Goal: Transaction & Acquisition: Purchase product/service

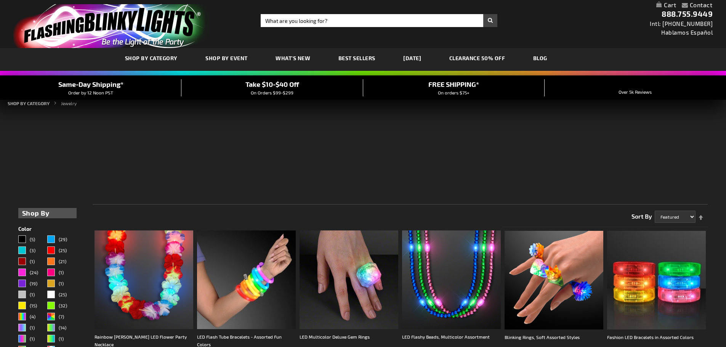
click at [152, 58] on span "SHOP BY CATEGORY" at bounding box center [151, 58] width 53 height 6
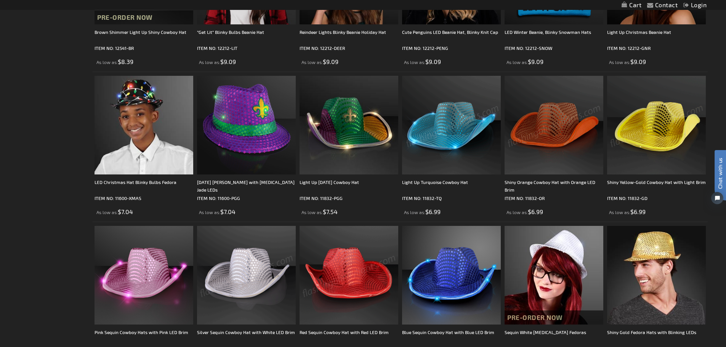
scroll to position [953, 0]
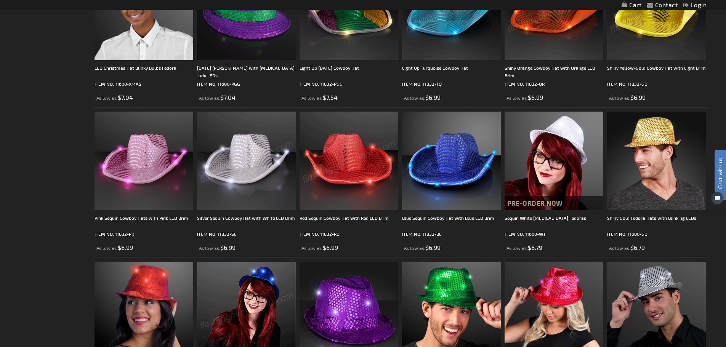
click at [237, 170] on img at bounding box center [246, 161] width 99 height 99
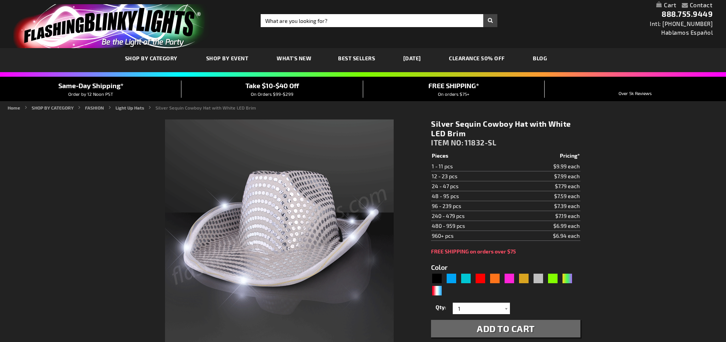
type input "5644"
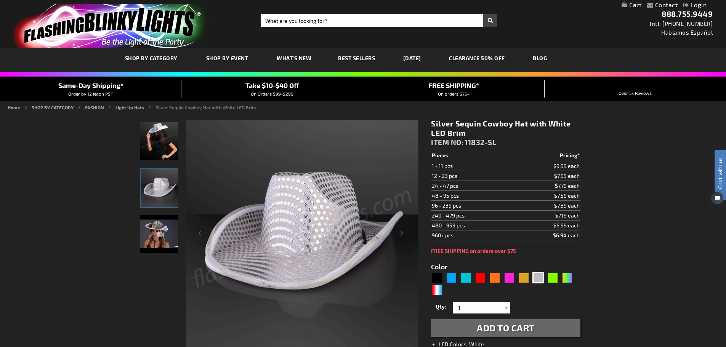
scroll to position [114, 0]
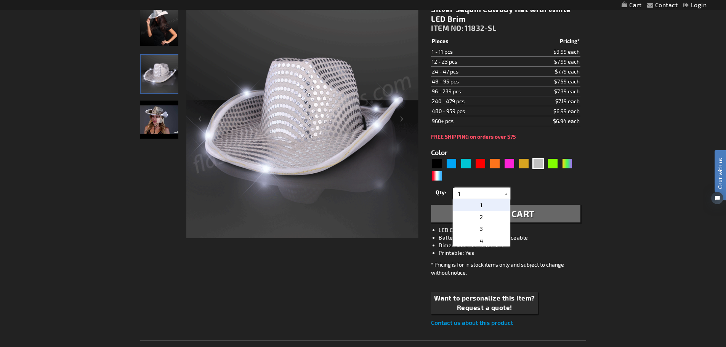
click at [502, 192] on input "1" at bounding box center [482, 193] width 55 height 11
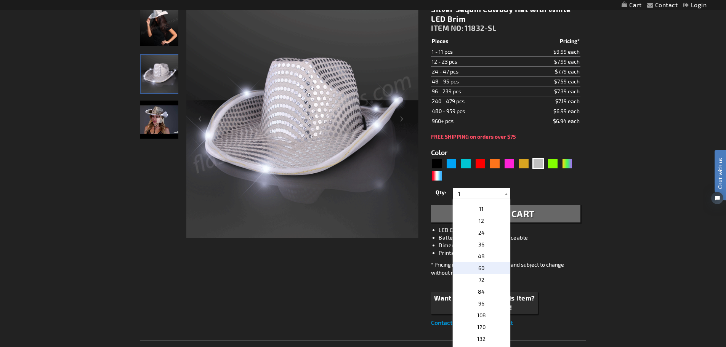
click at [480, 269] on span "60" at bounding box center [482, 268] width 6 height 6
type input "60"
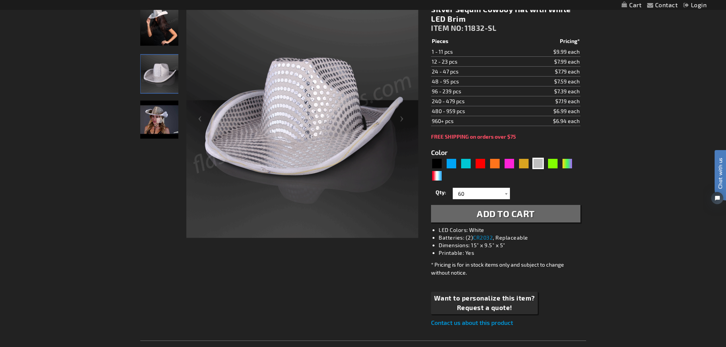
click at [493, 219] on span "Add to Cart" at bounding box center [506, 213] width 58 height 11
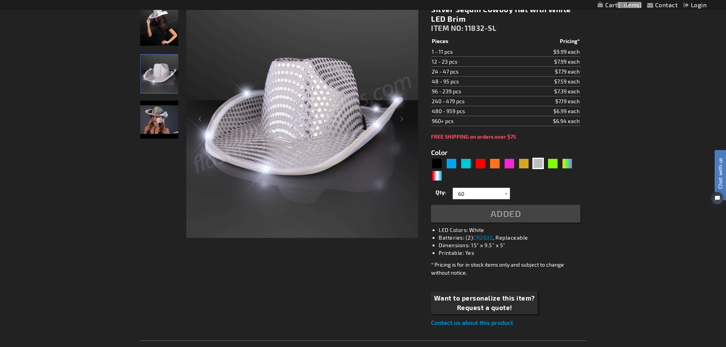
scroll to position [132, 0]
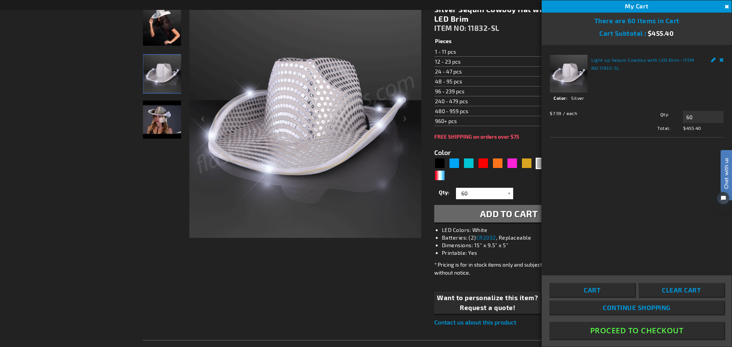
click at [726, 7] on button "Close" at bounding box center [726, 7] width 8 height 8
